Goal: Check status: Check status

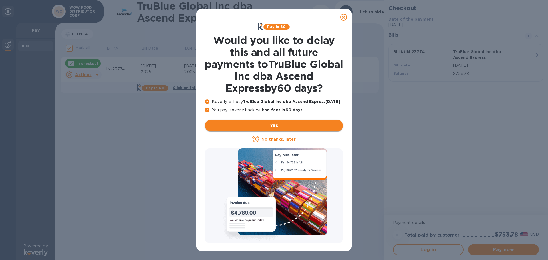
click at [268, 126] on span "Yes" at bounding box center [274, 125] width 129 height 7
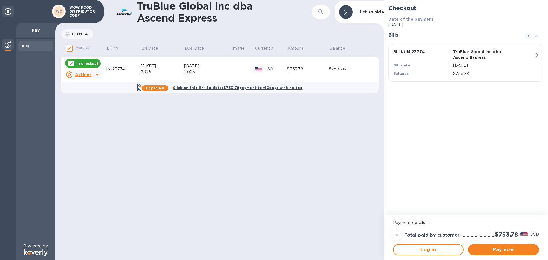
click at [231, 177] on div "TruBlue Global Inc dba Ascend Express ​ Click to hide Filter Amount Mark all Bi…" at bounding box center [219, 130] width 329 height 260
click at [84, 34] on icon at bounding box center [86, 34] width 7 height 7
click at [104, 192] on div "TruBlue Global Inc dba Ascend Express ​ Click to hide Filter Amount Mark all Bi…" at bounding box center [219, 130] width 329 height 260
click at [68, 50] on input "Mark all" at bounding box center [69, 48] width 12 height 12
checkbox input "false"
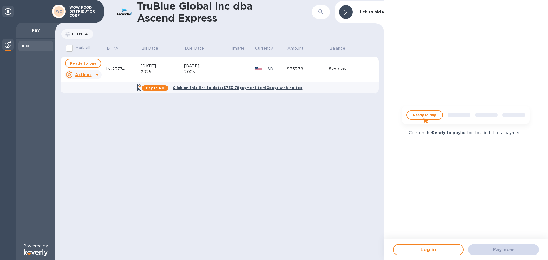
click at [126, 144] on div "TruBlue Global Inc dba Ascend Express ​ Click to hide Filter Amount Mark all Bi…" at bounding box center [219, 130] width 329 height 260
click at [84, 34] on icon at bounding box center [86, 34] width 7 height 7
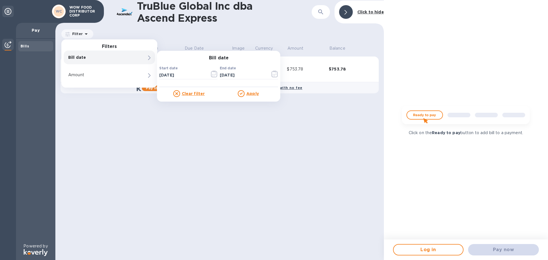
click at [257, 95] on u "Apply" at bounding box center [252, 93] width 13 height 5
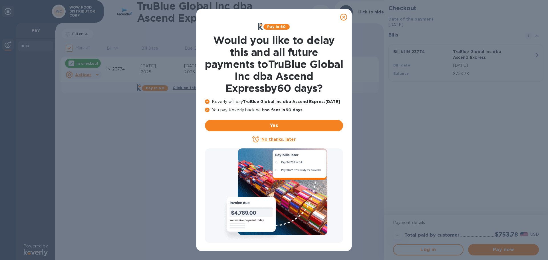
click at [344, 16] on icon at bounding box center [343, 17] width 7 height 7
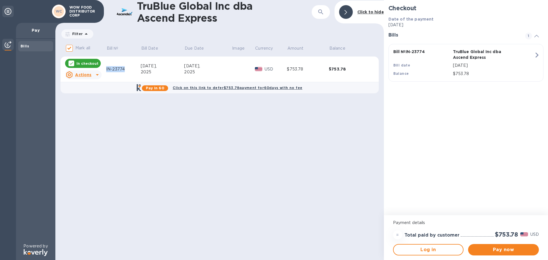
drag, startPoint x: 130, startPoint y: 71, endPoint x: 106, endPoint y: 71, distance: 24.3
click at [106, 71] on tr "In checkout Actions IN-23774 [DATE] [DATE] USD $753.78 $753.78" at bounding box center [220, 70] width 318 height 26
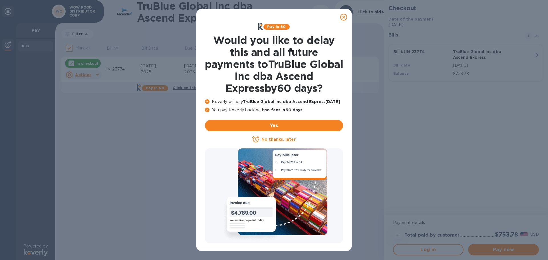
click at [344, 16] on icon at bounding box center [343, 17] width 7 height 7
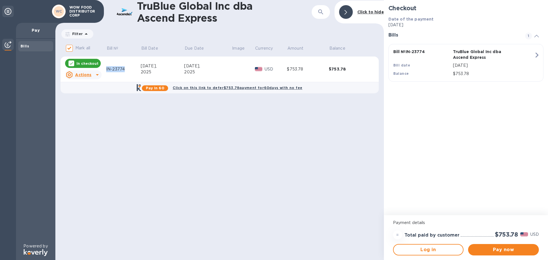
drag, startPoint x: 133, startPoint y: 71, endPoint x: 106, endPoint y: 69, distance: 27.2
click at [106, 69] on tr "In checkout Actions IN-23774 [DATE] [DATE] USD $753.78 $753.78" at bounding box center [220, 70] width 318 height 26
